Goal: Task Accomplishment & Management: Manage account settings

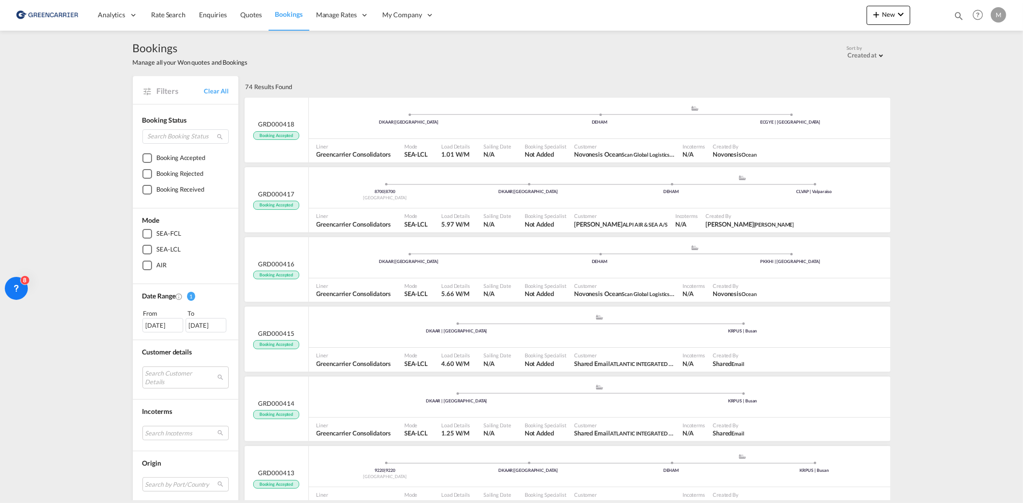
click at [80, 137] on div "Bookings Manage all your Won quotes and Bookings Sort by Created at Created at …" at bounding box center [511, 266] width 1023 height 470
click at [296, 10] on span "Bookings" at bounding box center [288, 15] width 27 height 10
click at [287, 16] on span "Bookings" at bounding box center [288, 14] width 27 height 8
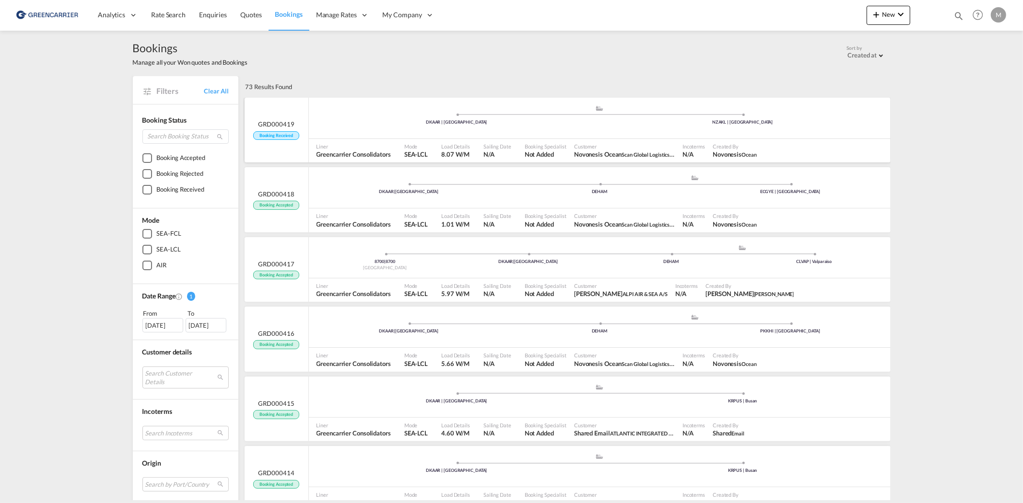
click at [390, 126] on div ".a{fill:#aaa8ad;} .a{fill:#aaa8ad;} DKAAR | [GEOGRAPHIC_DATA] NZAKL | [GEOGRAPH…" at bounding box center [599, 119] width 581 height 29
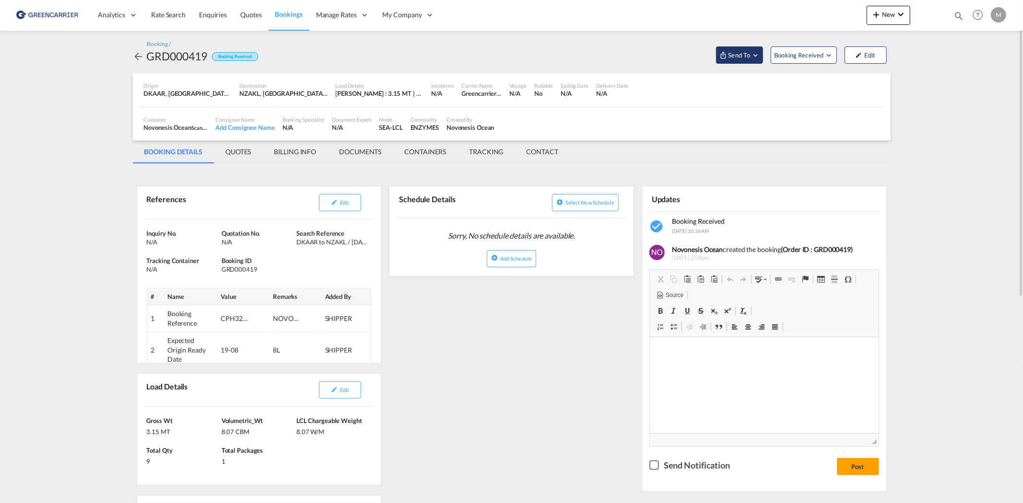
click at [731, 52] on span "Send To" at bounding box center [739, 55] width 24 height 10
click at [837, 87] on span "Send Booking" at bounding box center [835, 87] width 38 height 15
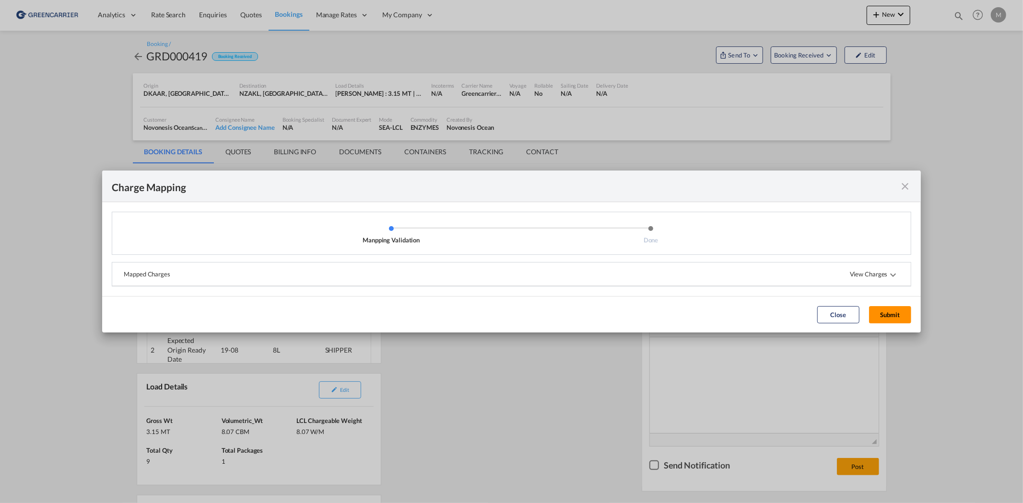
click at [890, 310] on button "Submit" at bounding box center [890, 314] width 42 height 17
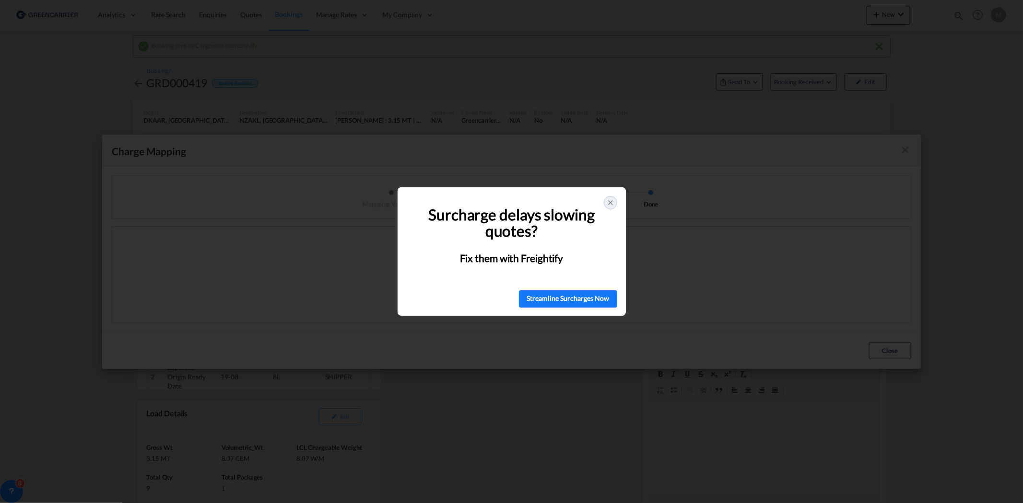
click at [608, 202] on icon at bounding box center [610, 203] width 8 height 8
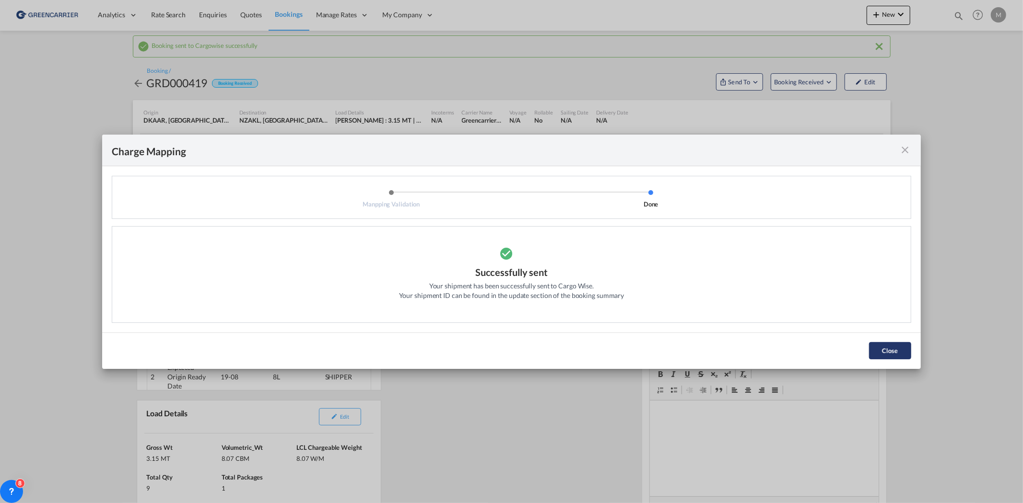
click at [879, 350] on button "Close" at bounding box center [890, 350] width 42 height 17
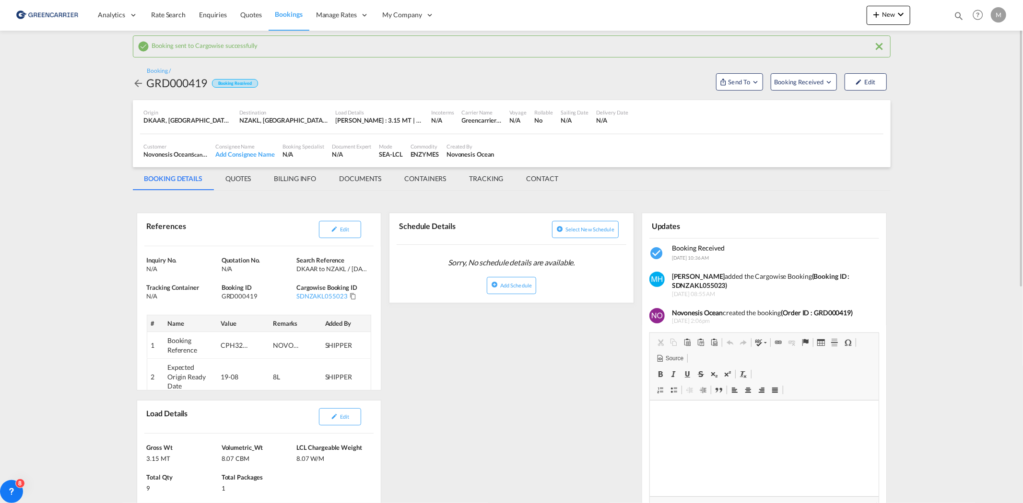
click at [289, 10] on span "Bookings" at bounding box center [288, 14] width 27 height 8
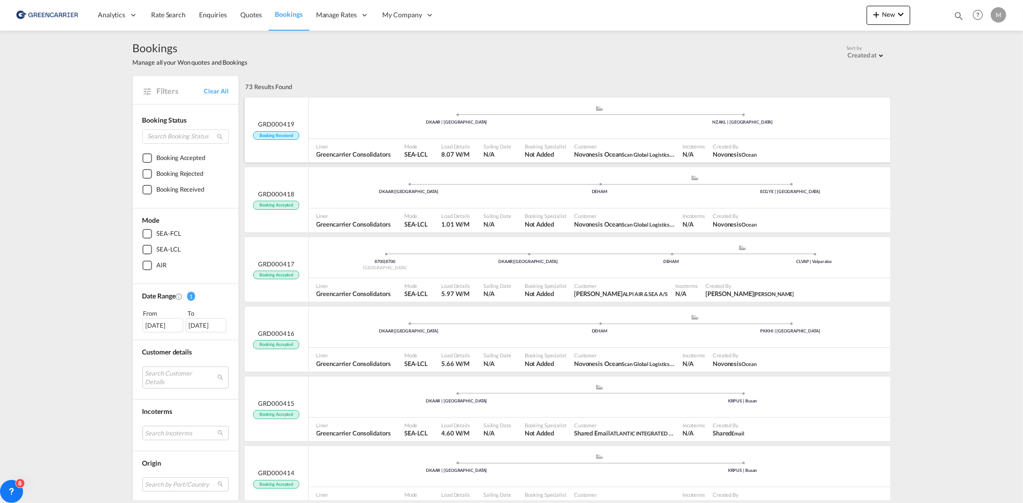
click at [734, 140] on div "Created By Novonesis Ocean" at bounding box center [735, 151] width 52 height 24
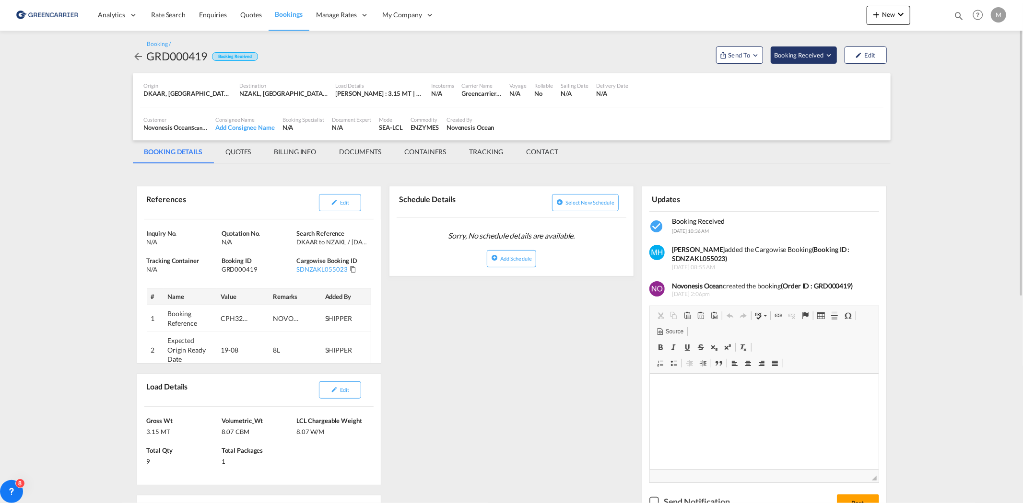
click at [811, 56] on span "Booking Received" at bounding box center [799, 55] width 50 height 10
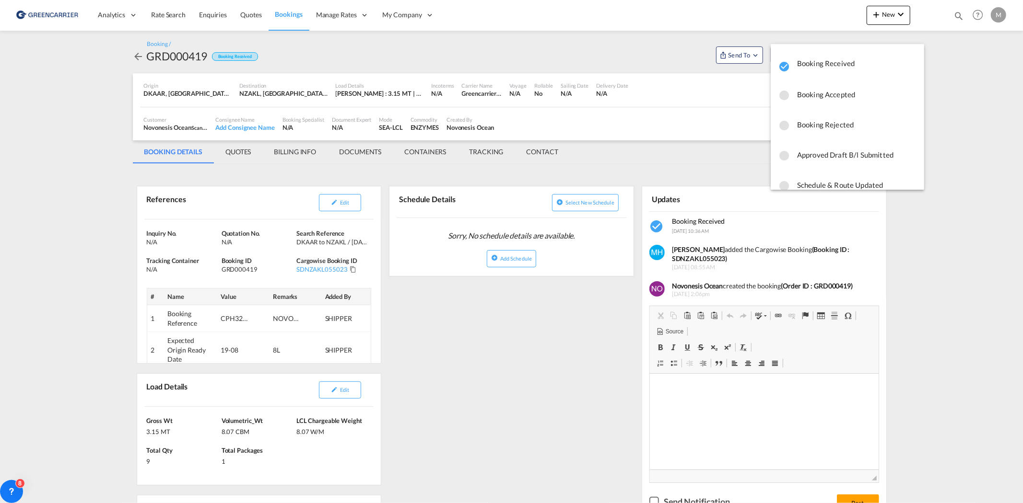
click at [811, 93] on span "Booking Accepted" at bounding box center [856, 94] width 119 height 17
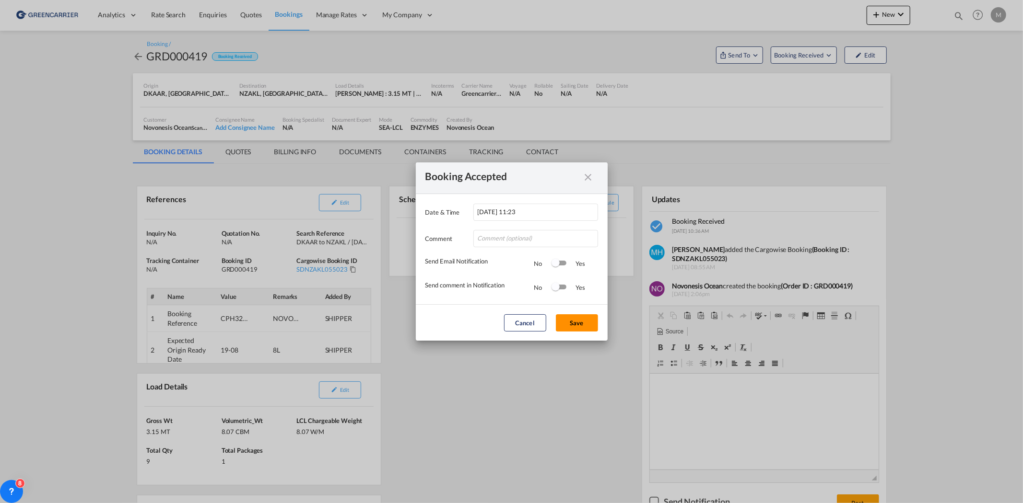
click at [570, 316] on button "Save" at bounding box center [577, 322] width 42 height 17
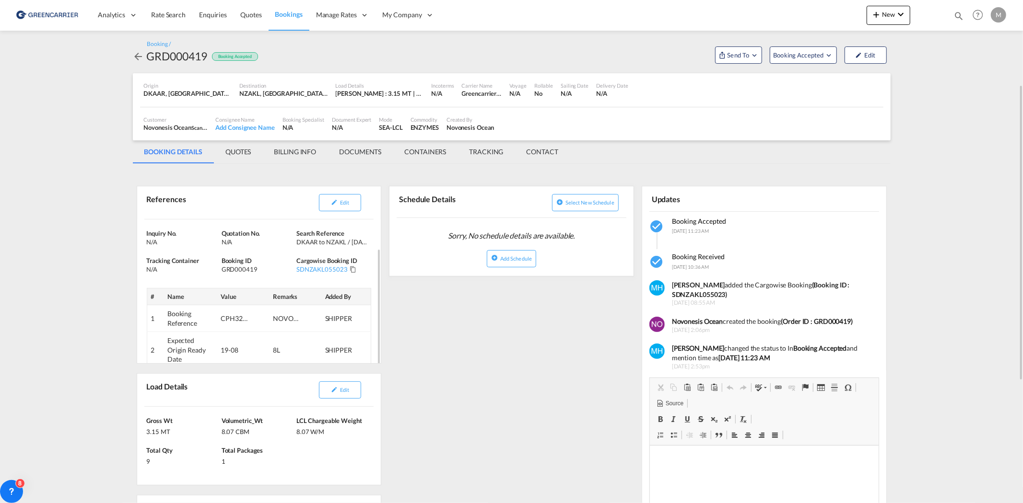
scroll to position [53, 0]
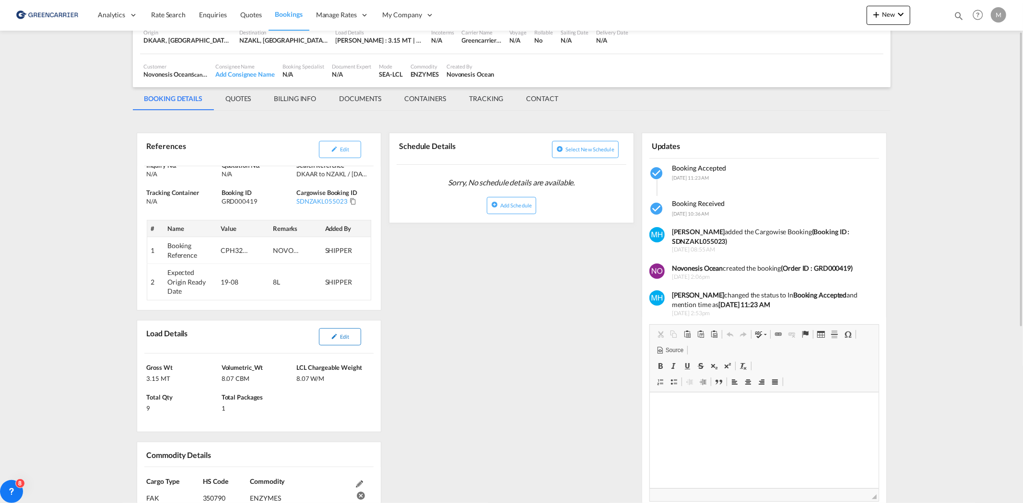
click at [337, 333] on md-icon "icon-pencil" at bounding box center [334, 336] width 7 height 7
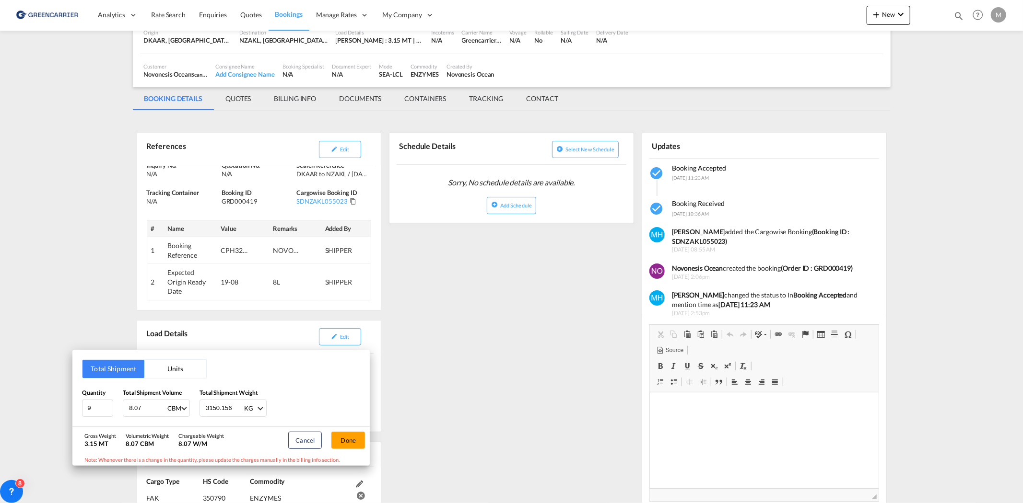
click at [84, 180] on div "Total Shipment Units Quantity 9 Total Shipment Volume 8.07 CBM CBM CFT Total Sh…" at bounding box center [511, 251] width 1023 height 503
